Goal: Transaction & Acquisition: Purchase product/service

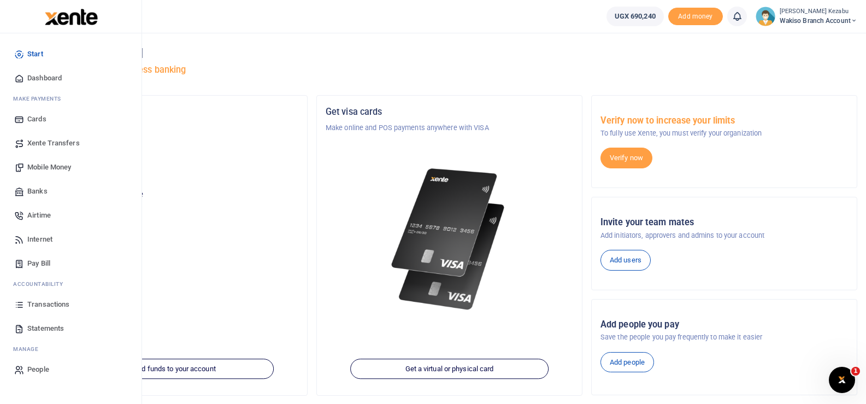
click at [36, 304] on span "Transactions" at bounding box center [48, 304] width 42 height 11
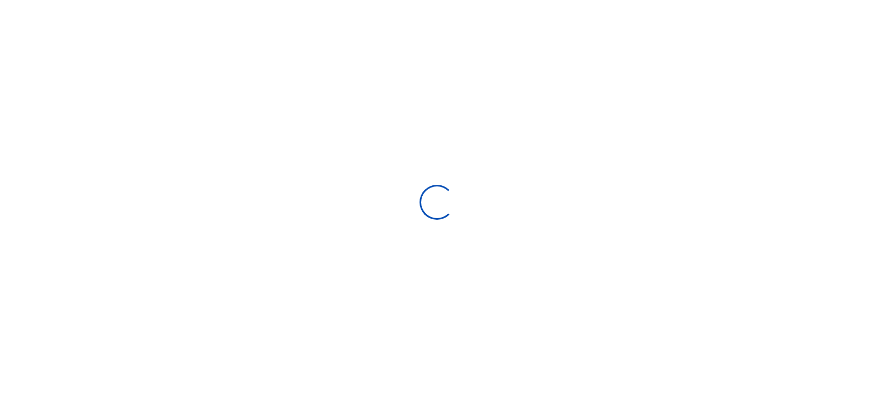
select select
type input "[DATE] - [DATE]"
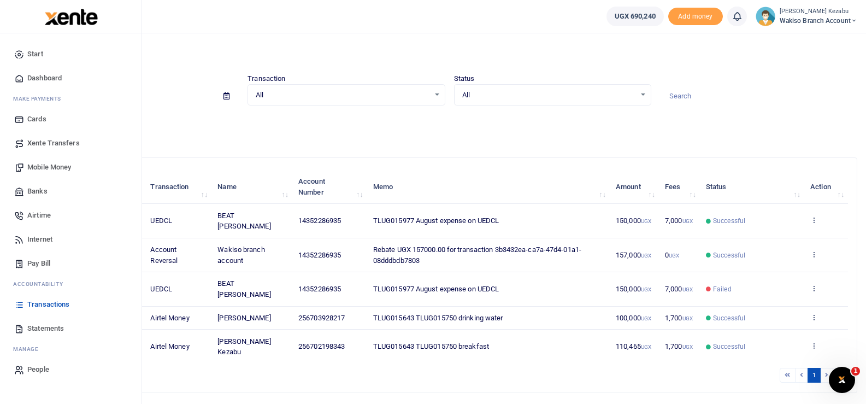
click at [35, 331] on span "Statements" at bounding box center [45, 328] width 37 height 11
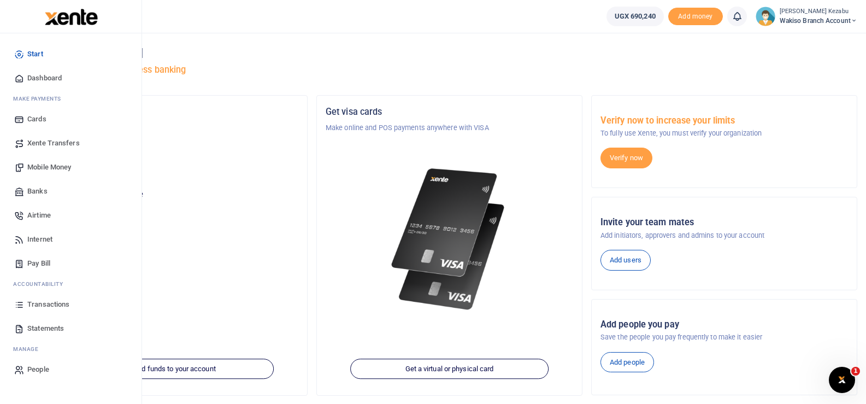
click at [37, 329] on span "Statements" at bounding box center [45, 328] width 37 height 11
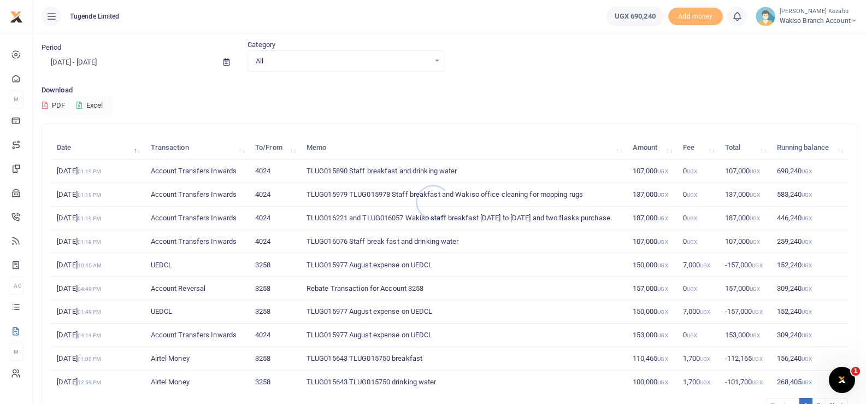
scroll to position [34, 0]
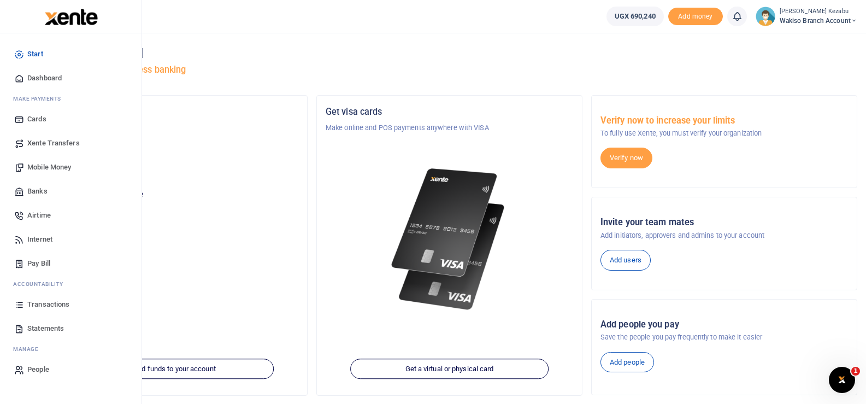
click at [40, 300] on span "Transactions" at bounding box center [48, 304] width 42 height 11
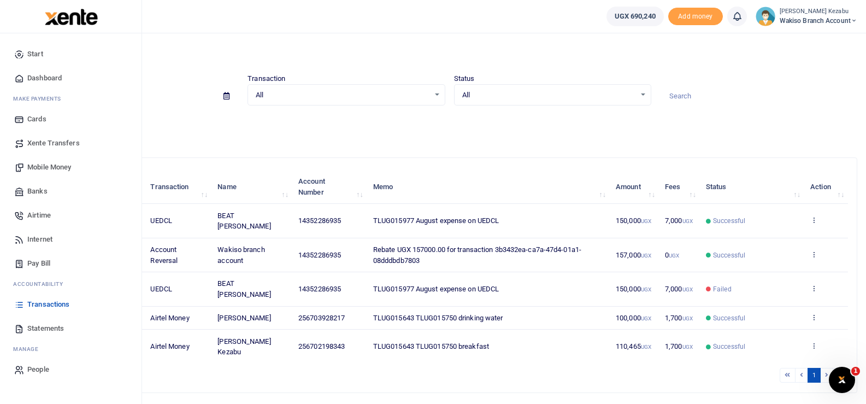
click at [36, 326] on span "Statements" at bounding box center [45, 328] width 37 height 11
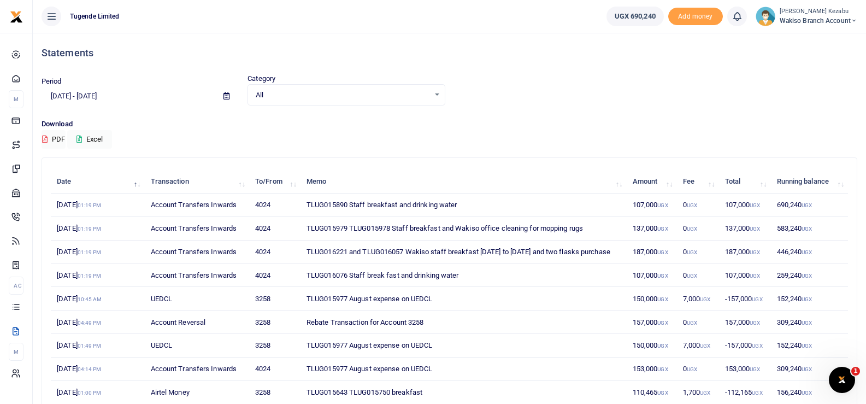
click at [337, 229] on td "TLUG015979 TLUG015978 Staff breakfast and Wakiso office cleaning for mopping ru…" at bounding box center [463, 228] width 326 height 23
copy td "TLUG015979"
click at [337, 203] on td "TLUG015890 Staff breakfast and drinking water" at bounding box center [463, 204] width 326 height 23
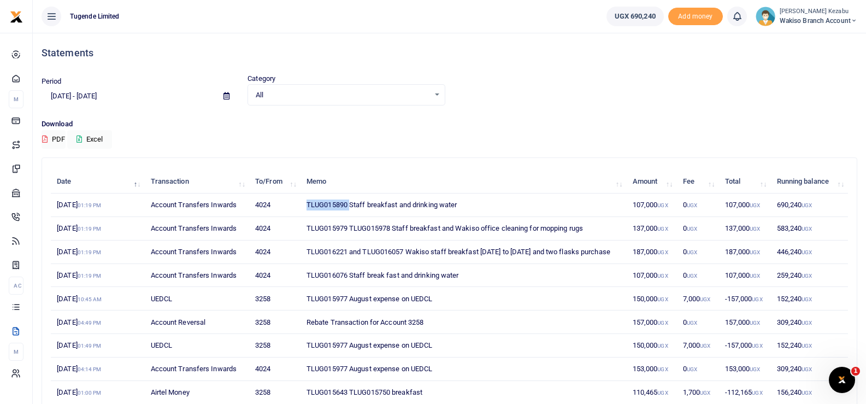
copy td "TLUG015890"
click at [368, 226] on td "TLUG015979 TLUG015978 Staff breakfast and Wakiso office cleaning for mopping ru…" at bounding box center [463, 228] width 326 height 23
copy td "TLUG015978"
click at [324, 249] on td "TLUG016221 and TLUG016057 Wakiso staff breakfast 18th to 23rd Aug and two flask…" at bounding box center [463, 251] width 326 height 23
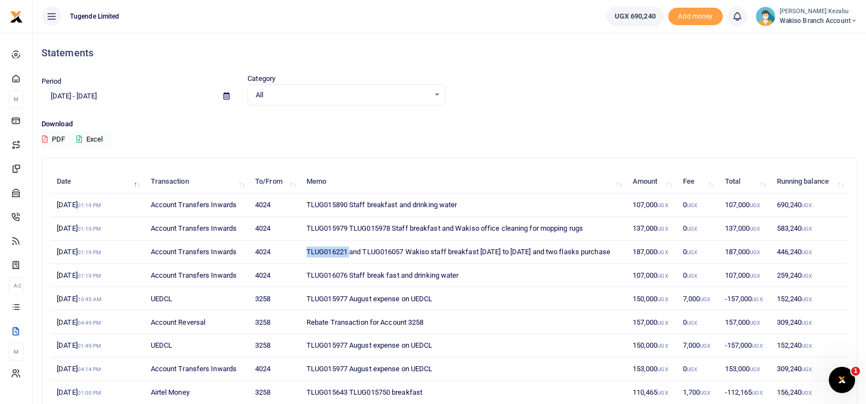
click at [324, 249] on td "TLUG016221 and TLUG016057 Wakiso staff breakfast 18th to 23rd Aug and two flask…" at bounding box center [463, 251] width 326 height 23
copy td "TLUG016221"
click at [326, 274] on td "TLUG016076 Staff break fast and drinking water" at bounding box center [463, 275] width 326 height 23
copy td "TLUG016076"
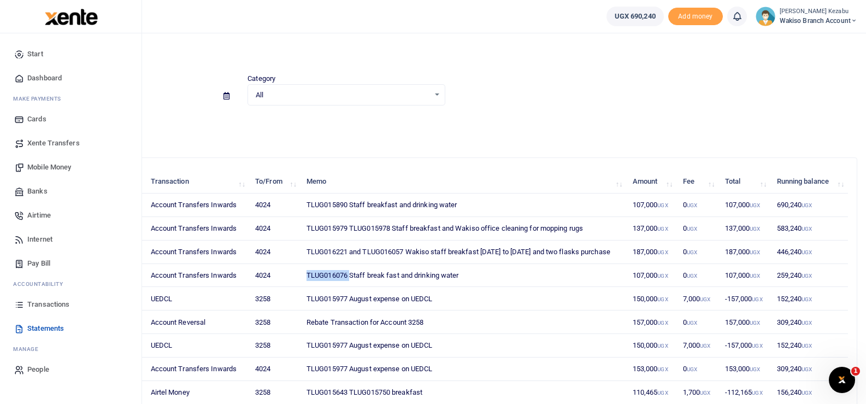
click at [38, 302] on span "Transactions" at bounding box center [48, 304] width 42 height 11
click at [28, 168] on span "Mobile Money" at bounding box center [49, 167] width 44 height 11
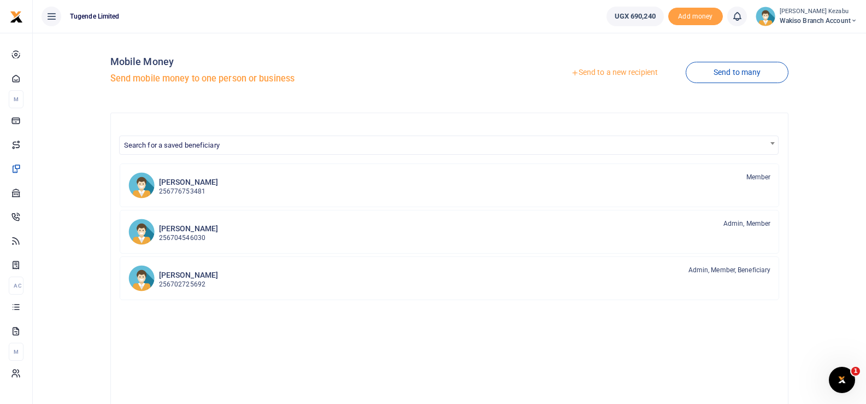
click at [589, 76] on link "Send to a new recipient" at bounding box center [614, 73] width 143 height 20
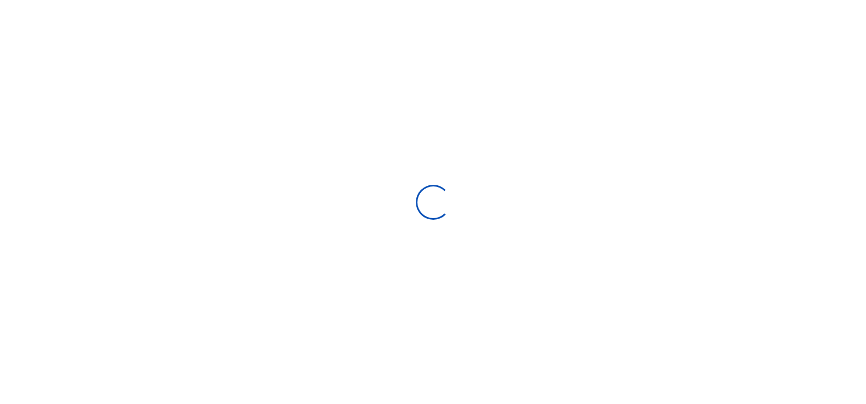
select select
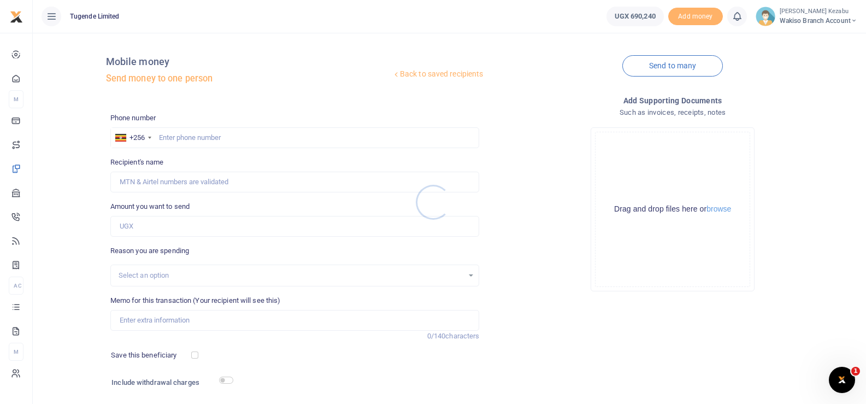
click at [346, 128] on div at bounding box center [433, 202] width 866 height 404
click at [345, 135] on input "text" at bounding box center [294, 137] width 369 height 21
type input "784483101"
type input "[PERSON_NAME] Kezabu"
type input "784483101"
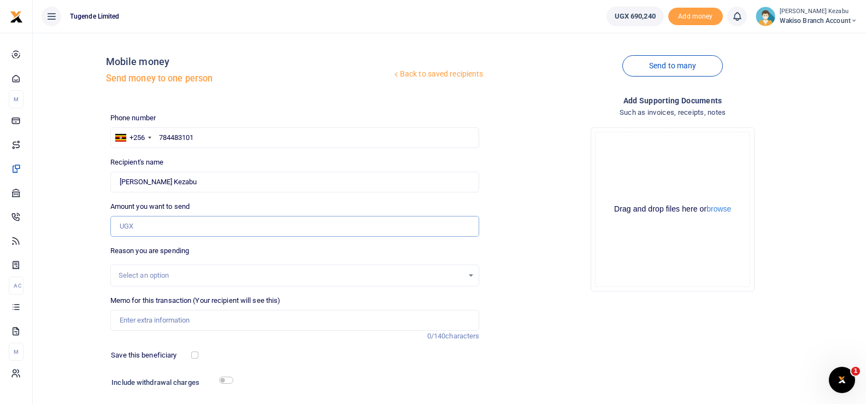
click at [262, 228] on input "Amount you want to send" at bounding box center [294, 226] width 369 height 21
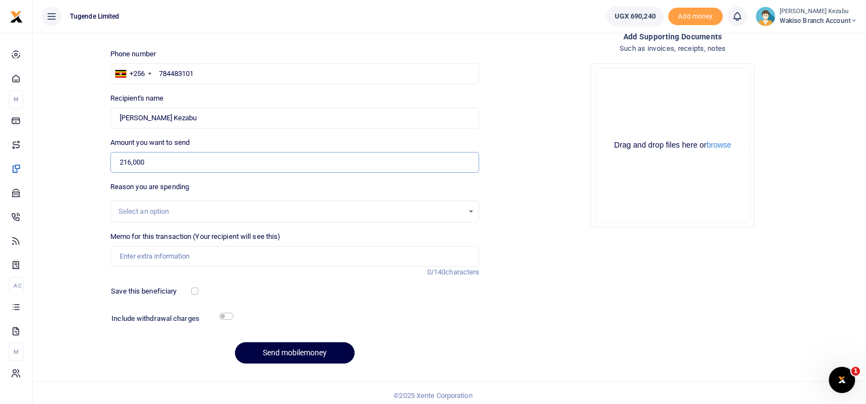
scroll to position [69, 0]
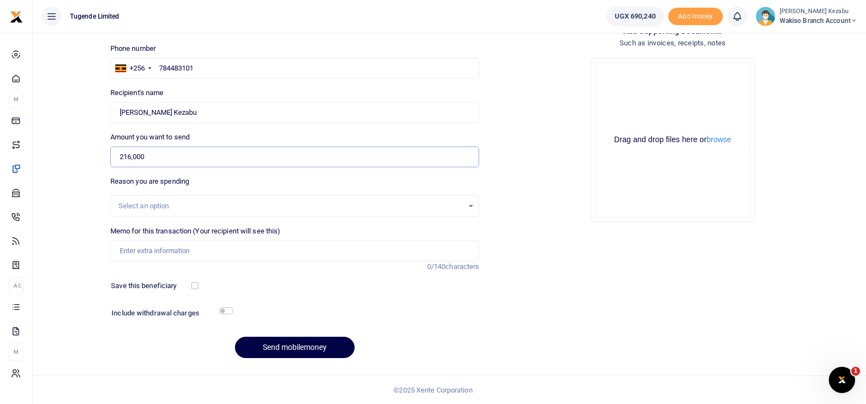
type input "216,000"
click at [220, 310] on input "checkbox" at bounding box center [226, 310] width 14 height 7
checkbox input "true"
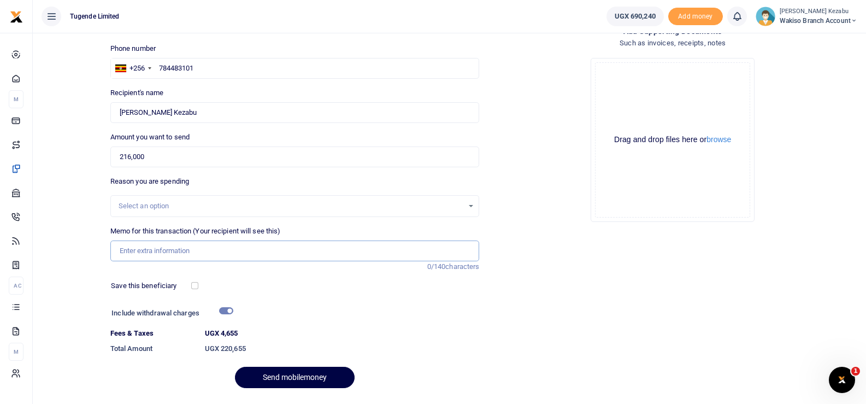
click at [203, 248] on input "Memo for this transaction (Your recipient will see this)" at bounding box center [294, 250] width 369 height 21
paste input "TLUG015890"
paste input "TLUG015978"
paste input "TLUG016221"
paste input "TLUG016076"
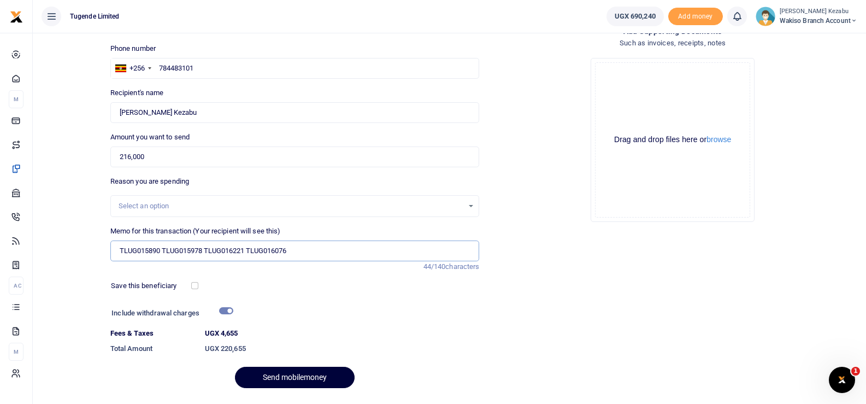
type input "TLUG015890 TLUG015978 TLUG016221 TLUG016076"
click at [294, 371] on button "Send mobilemoney" at bounding box center [295, 377] width 120 height 21
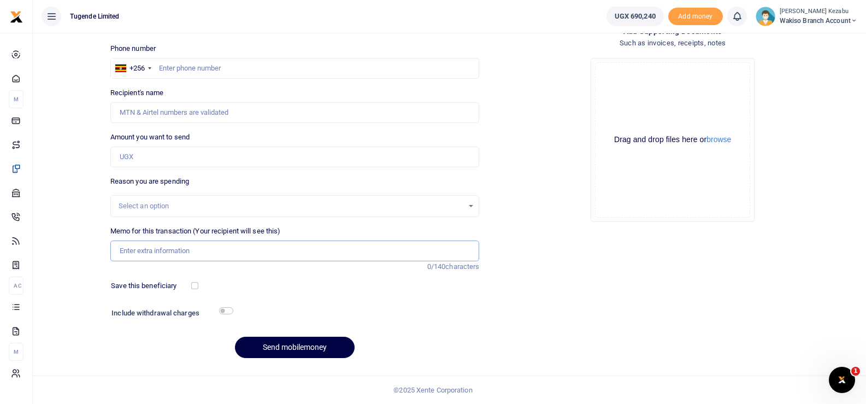
click at [294, 249] on input "Memo for this transaction (Your recipient will see this)" at bounding box center [294, 250] width 369 height 21
paste input "TLUG015890 TLUG015978 TLUG016221 TLUG016076"
click at [272, 250] on input "TLUG015890 TLUG015978 TLUG016221 TLUG016076" at bounding box center [294, 250] width 369 height 21
type input "TLUG015890 TLUG015978 TLUG016221 Drinking water"
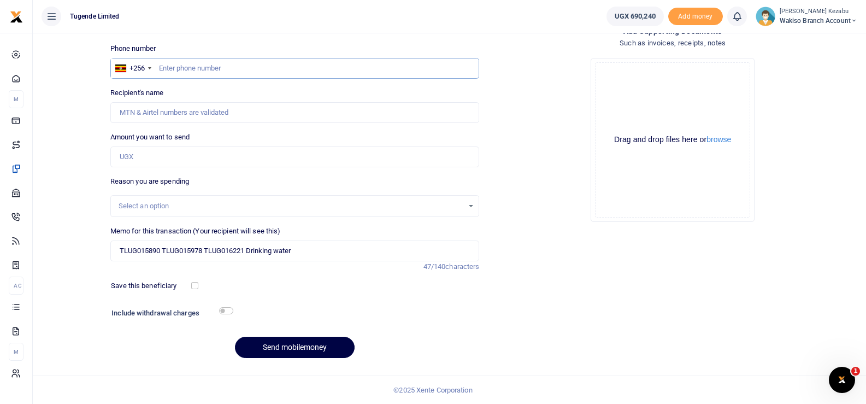
click at [237, 69] on input "text" at bounding box center [294, 68] width 369 height 21
paste input "777467669"
type input "777467669"
type input "Dianah Mbabazi"
type input "777467669"
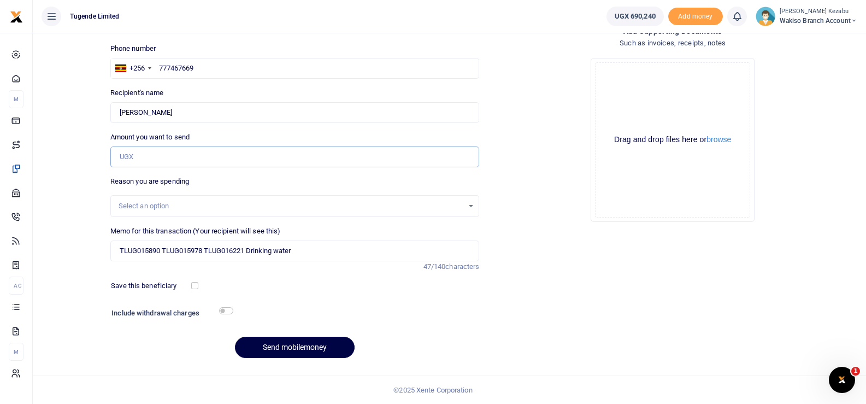
click at [198, 154] on input "Amount you want to send" at bounding box center [294, 156] width 369 height 21
type input "150,000"
click at [221, 308] on input "checkbox" at bounding box center [226, 310] width 14 height 7
checkbox input "true"
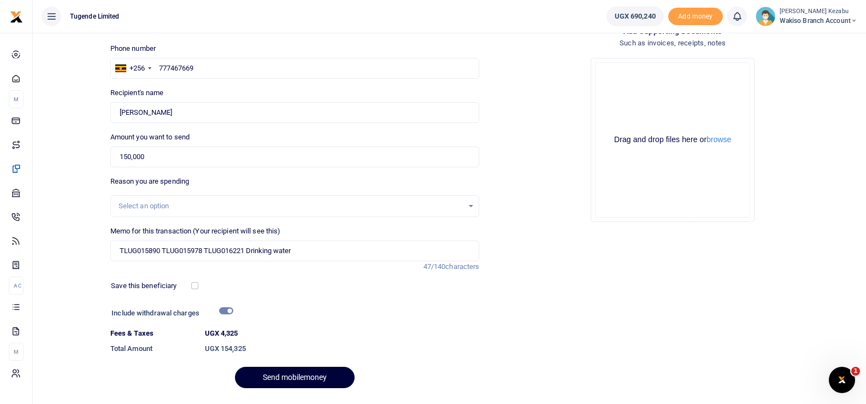
click at [285, 373] on button "Send mobilemoney" at bounding box center [295, 377] width 120 height 21
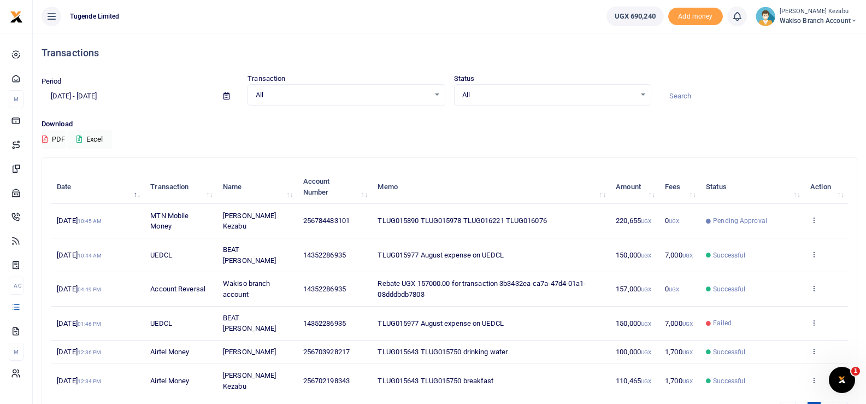
click at [423, 217] on span "TLUG015890 TLUG015978 TLUG016221 TLUG016076" at bounding box center [461, 220] width 169 height 8
copy span "TLUG015890 TLUG015978 TLUG016221 TLUG016076"
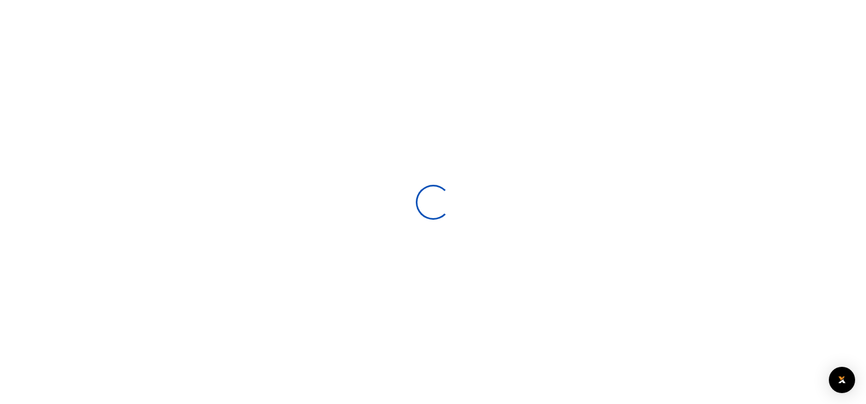
scroll to position [69, 0]
select select
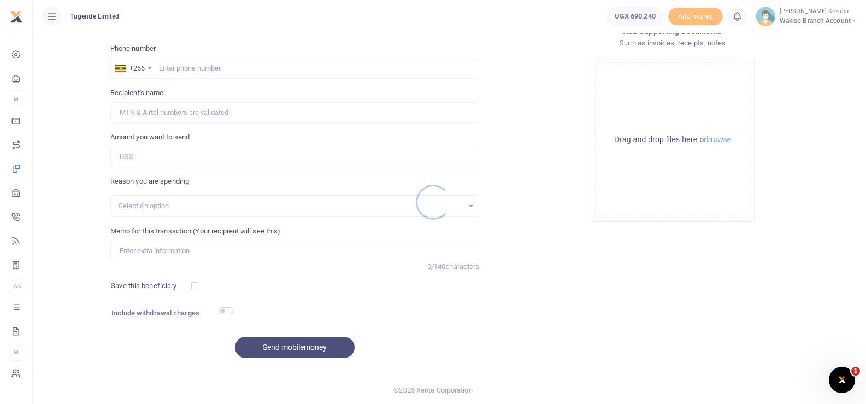
scroll to position [0, 0]
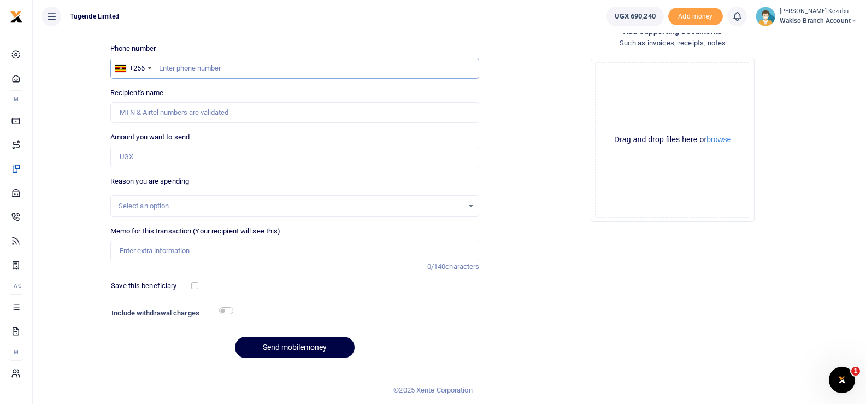
click at [243, 76] on input "text" at bounding box center [294, 68] width 369 height 21
type input "0703928217"
click at [197, 156] on input "Amount you want to send" at bounding box center [294, 156] width 369 height 21
type input "50,000"
click at [173, 249] on input "Memo for this transaction (Your recipient will see this)" at bounding box center [294, 250] width 369 height 21
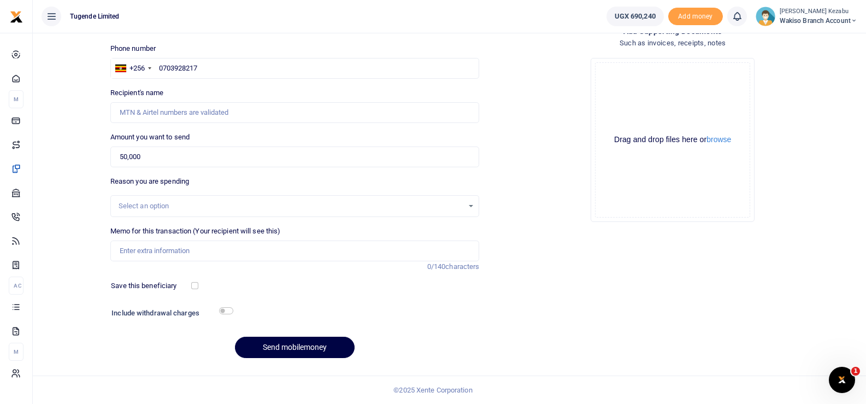
type input "Geofrey Lugonvu"
paste input "TLUG015890 TLUG015978 TLUG016221 TLUG016076"
click at [249, 251] on input "TLUG015890 TLUG015978 TLUG016221 TLUG016076" at bounding box center [294, 250] width 369 height 21
click at [249, 251] on input "TLUG016076" at bounding box center [294, 250] width 369 height 21
type input "TLUG016076 drinking water"
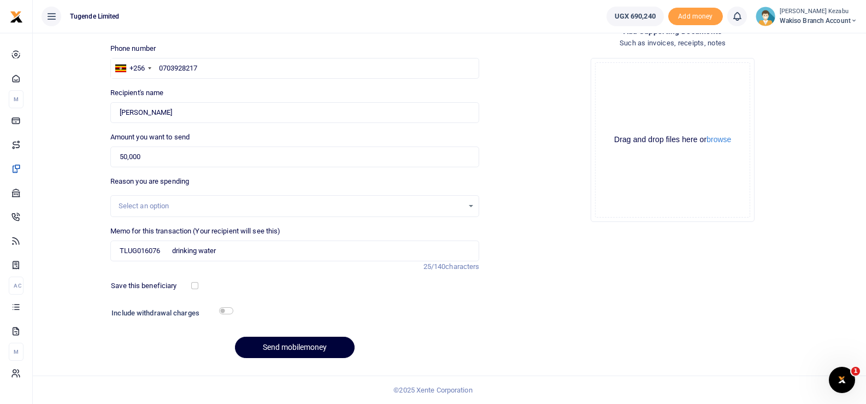
click at [259, 352] on button "Send mobilemoney" at bounding box center [295, 347] width 120 height 21
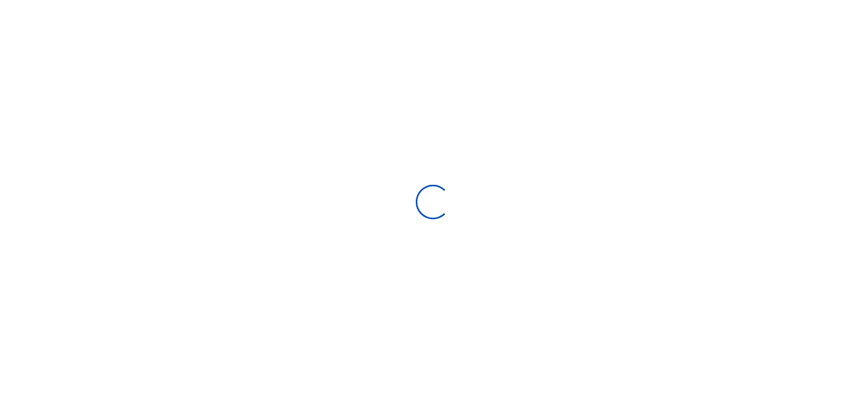
scroll to position [69, 0]
select select
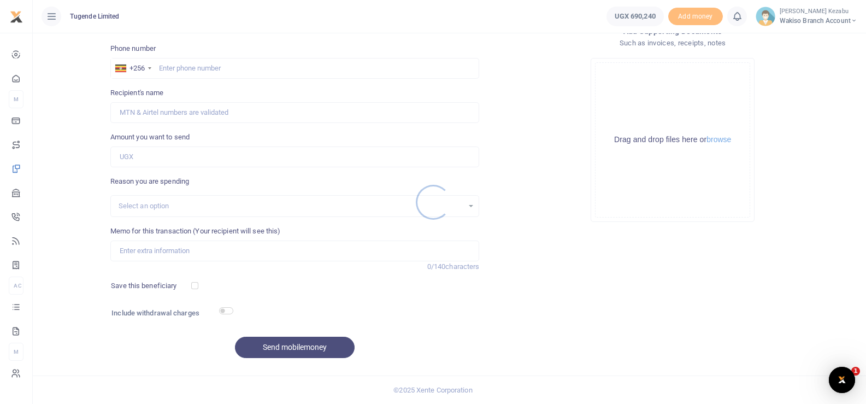
scroll to position [0, 0]
